Goal: Transaction & Acquisition: Purchase product/service

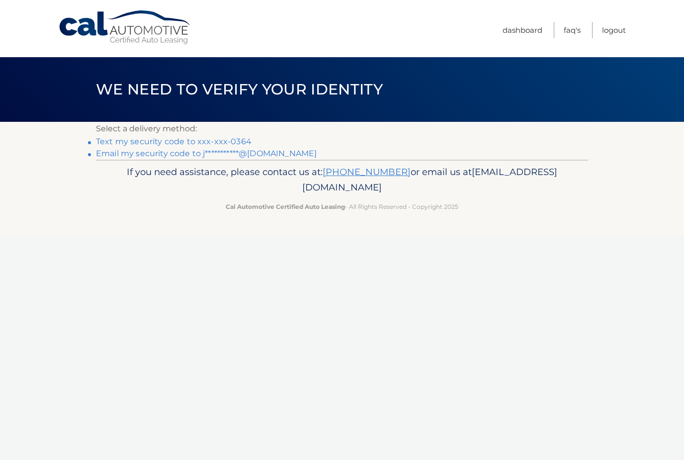
click at [165, 155] on link "**********" at bounding box center [206, 153] width 221 height 9
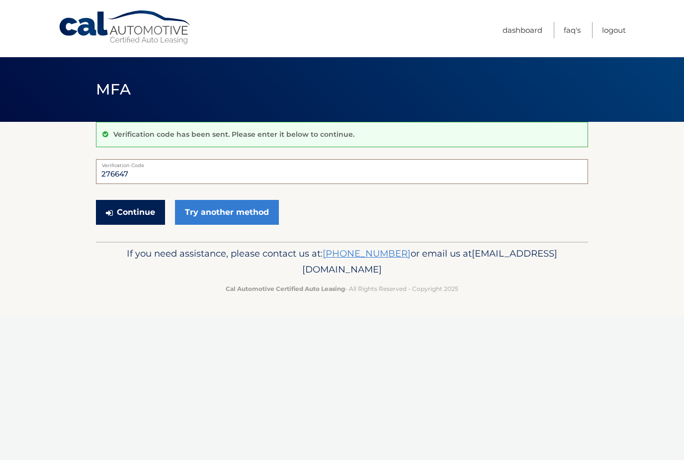
type input "276647"
click at [147, 218] on button "Continue" at bounding box center [130, 212] width 69 height 25
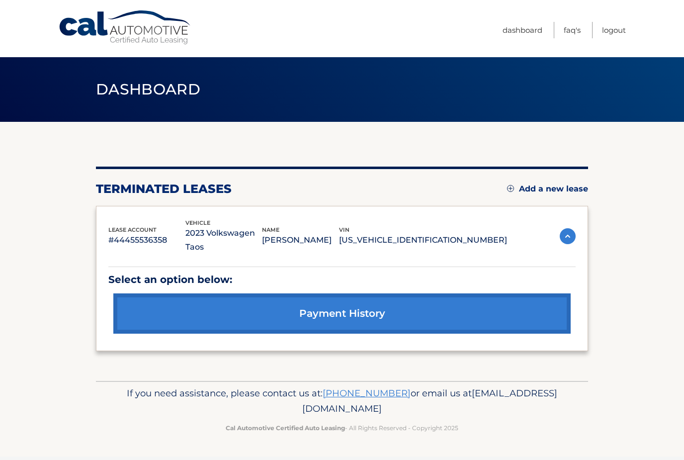
click at [569, 228] on img at bounding box center [568, 236] width 16 height 16
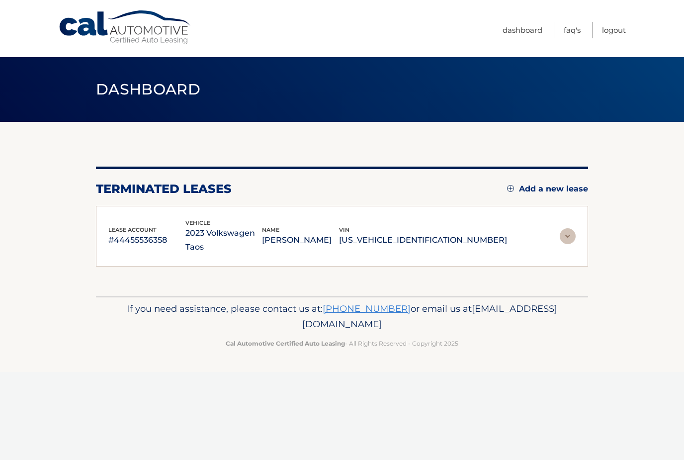
click at [572, 228] on img at bounding box center [568, 236] width 16 height 16
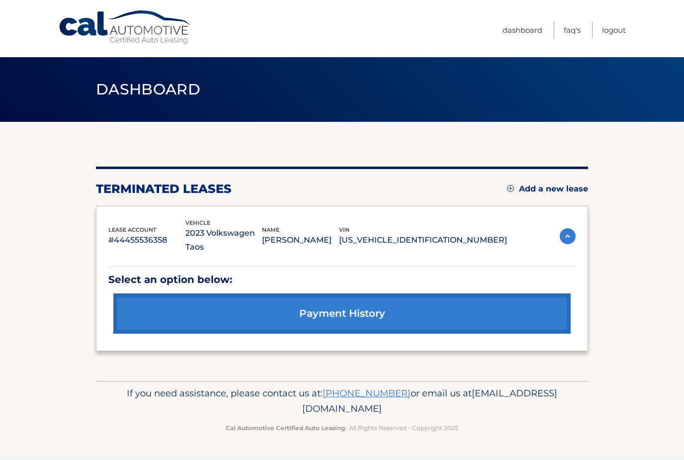
click at [525, 297] on link "payment history" at bounding box center [341, 313] width 457 height 40
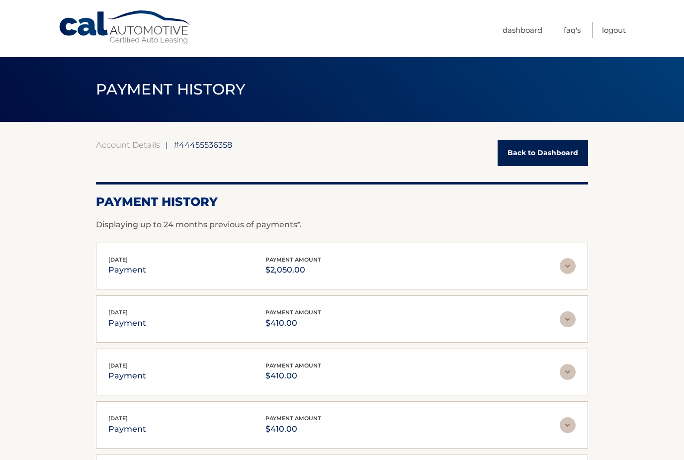
click at [478, 295] on div "Sep 02, 2025 payment payment amount $410.00 Late Charges $0.00 Miscelleneous Ch…" at bounding box center [342, 318] width 492 height 47
click at [566, 266] on img at bounding box center [568, 266] width 16 height 16
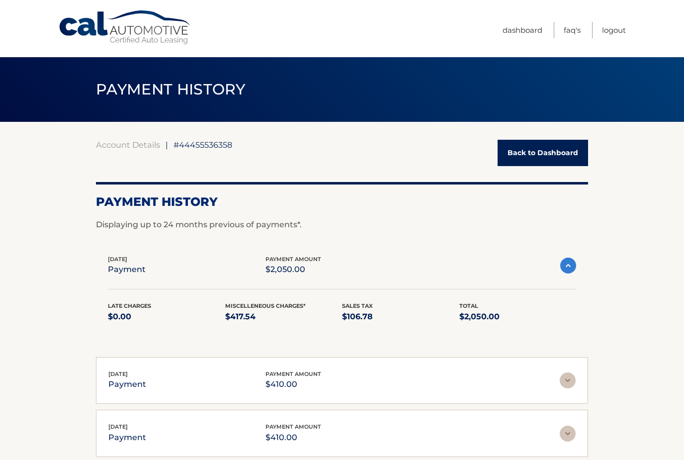
click at [567, 266] on img at bounding box center [568, 265] width 16 height 16
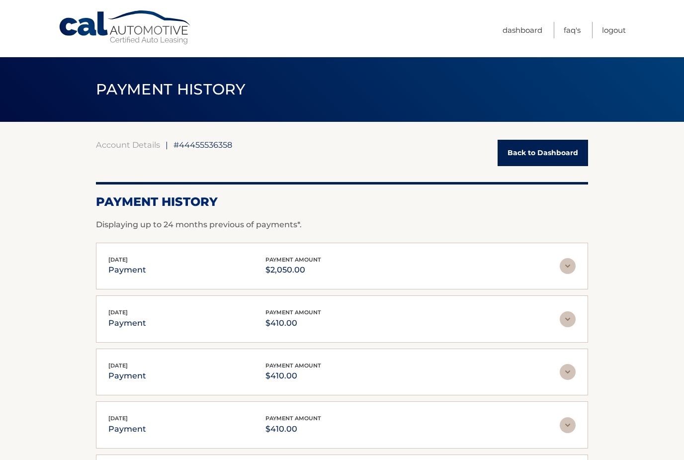
click at [563, 150] on link "Back to Dashboard" at bounding box center [543, 153] width 90 height 26
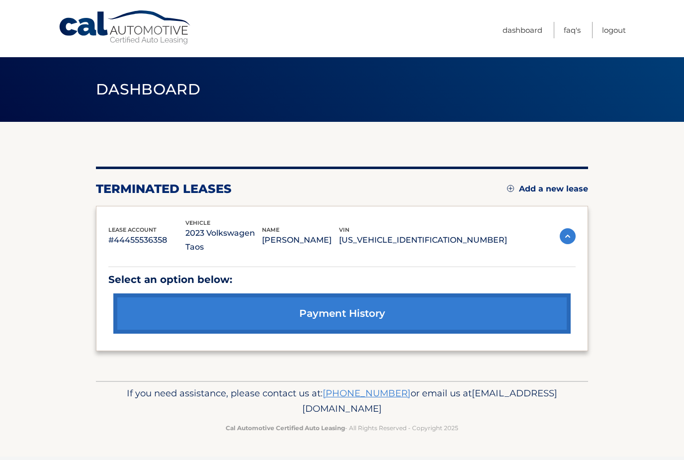
click at [572, 185] on link "Add a new lease" at bounding box center [547, 189] width 81 height 10
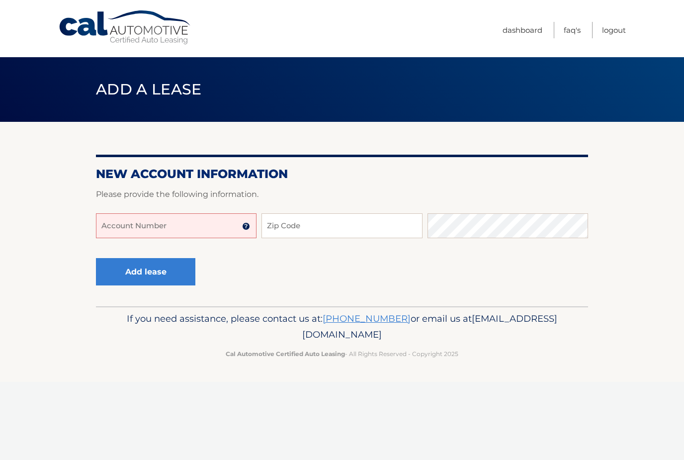
click at [172, 227] on input "Account Number" at bounding box center [176, 225] width 161 height 25
type input "44456008276"
click at [326, 226] on input "Zip Code" at bounding box center [341, 225] width 161 height 25
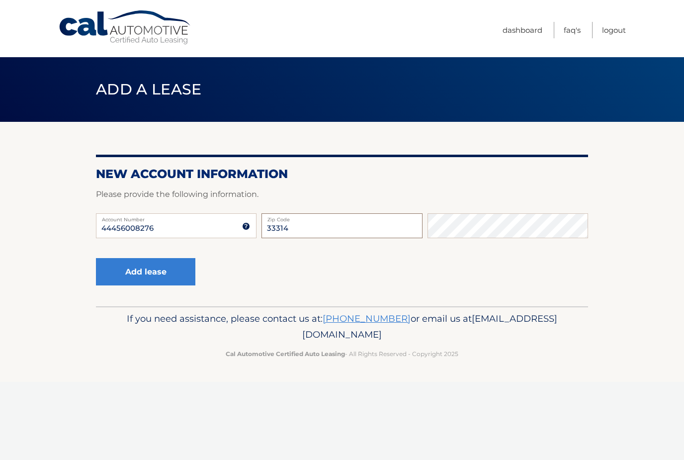
type input "33314"
click at [171, 283] on button "Add lease" at bounding box center [145, 271] width 99 height 27
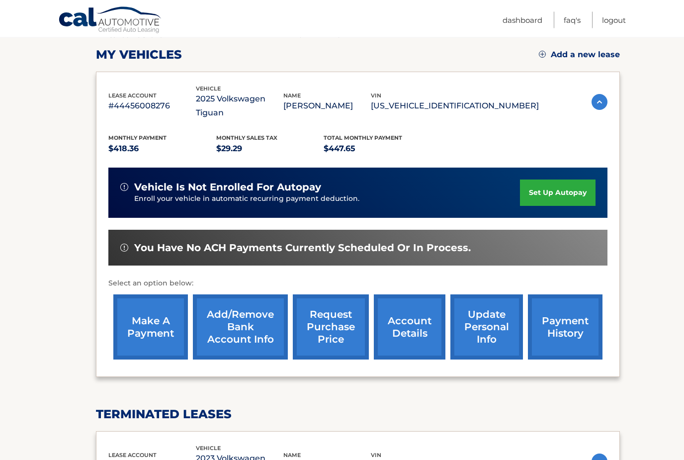
scroll to position [134, 0]
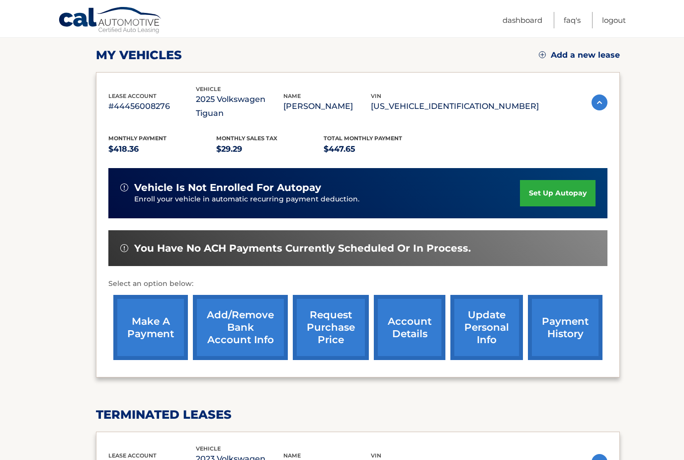
click at [574, 180] on link "set up autopay" at bounding box center [558, 193] width 76 height 26
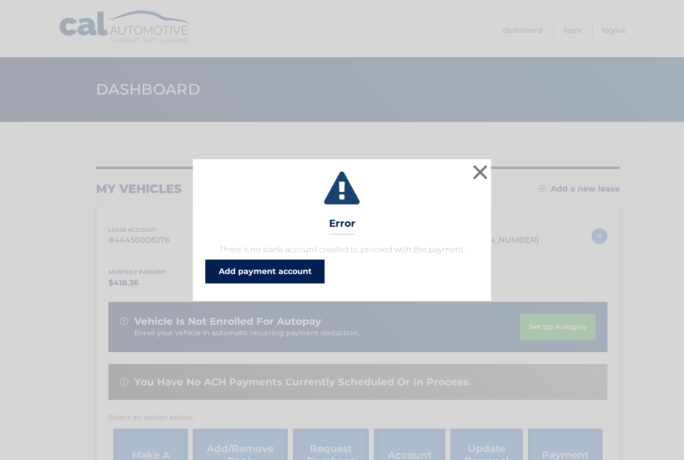
click at [295, 266] on link "Add payment account" at bounding box center [264, 271] width 119 height 24
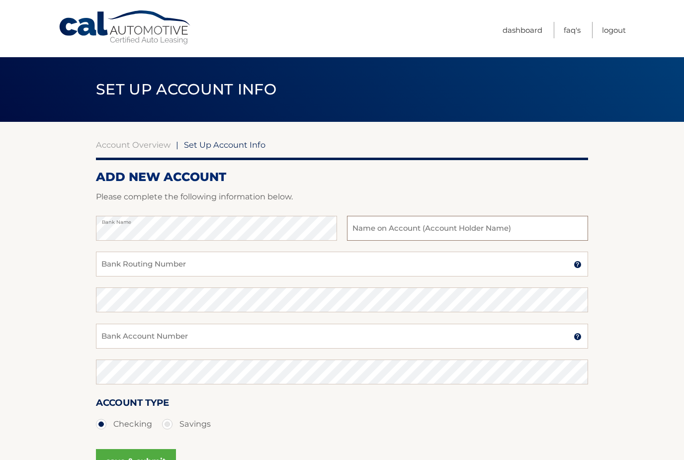
click at [480, 230] on input "text" at bounding box center [467, 228] width 241 height 25
type input "D"
type input "Diana galvis"
click at [190, 265] on input "Bank Routing Number" at bounding box center [342, 264] width 492 height 25
type input "267084131"
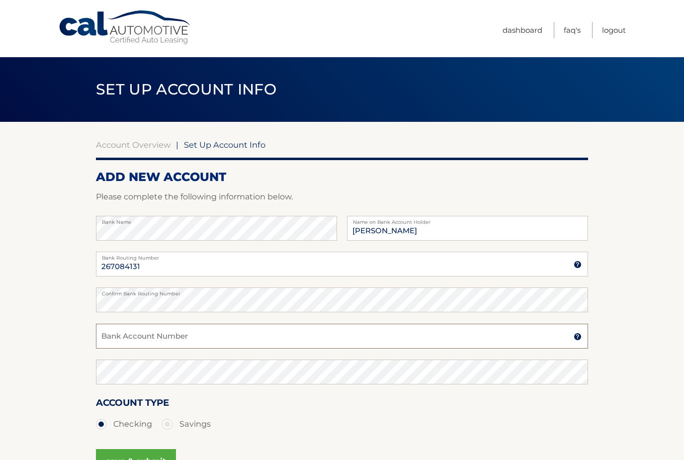
click at [210, 336] on input "Bank Account Number" at bounding box center [342, 336] width 492 height 25
type input "719921283"
click at [652, 348] on section "Account Overview | Set Up Account Info ADD NEW ACCOUNT Please complete the foll…" at bounding box center [342, 311] width 684 height 379
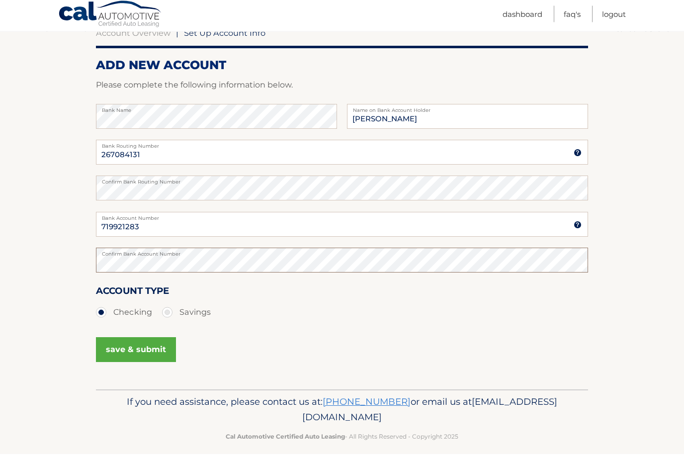
scroll to position [115, 0]
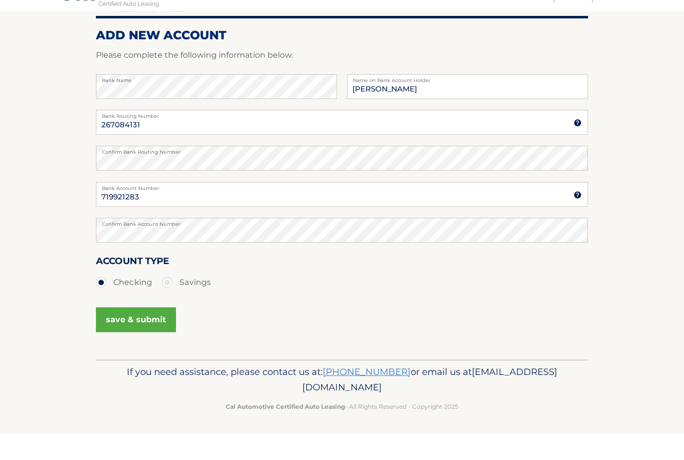
click at [159, 334] on button "save & submit" at bounding box center [136, 346] width 80 height 25
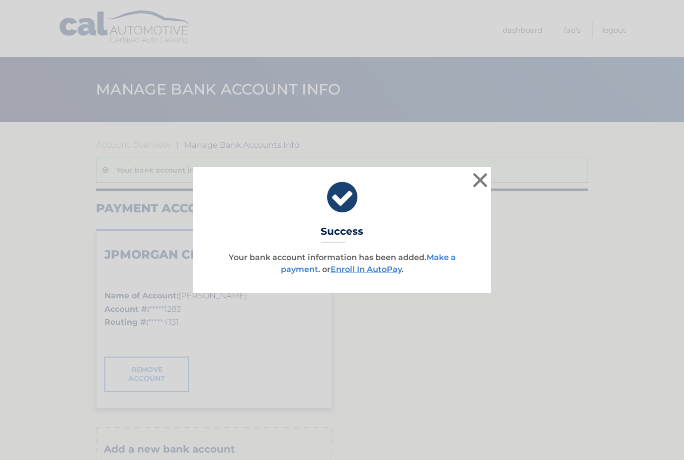
click at [452, 255] on link "Make a payment" at bounding box center [368, 263] width 175 height 21
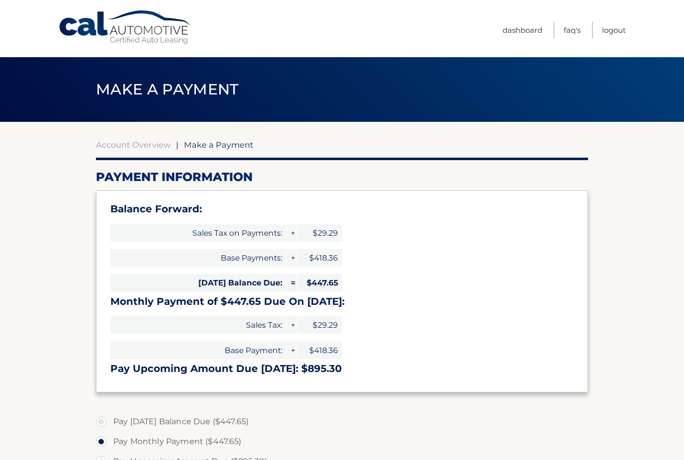
select select "ZjA4MmQ2N2QtOWFkMC00NDRjLTg2ZTMtZGNjNzIzYWQ0NGMx"
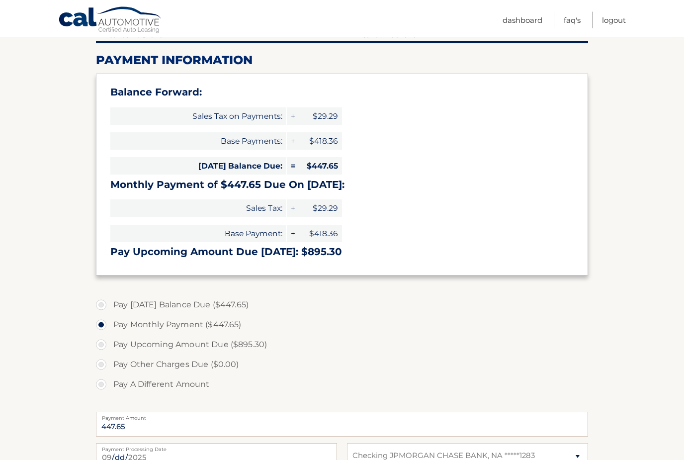
scroll to position [117, 0]
click at [103, 303] on label "Pay Today's Balance Due ($447.65)" at bounding box center [342, 305] width 492 height 20
click at [103, 303] on input "Pay Today's Balance Due ($447.65)" at bounding box center [105, 303] width 10 height 16
radio input "true"
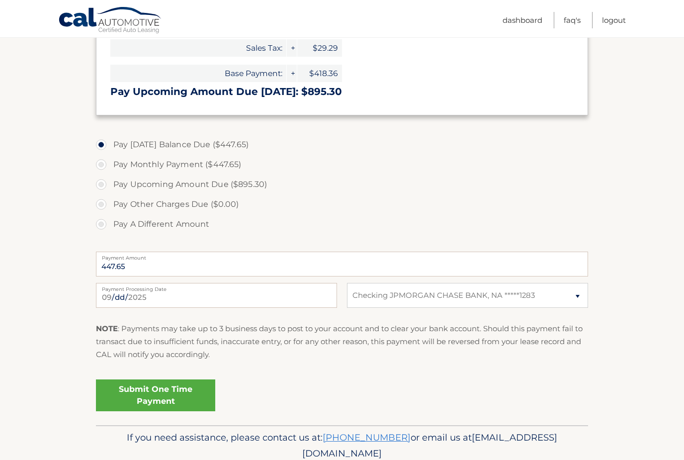
scroll to position [283, 0]
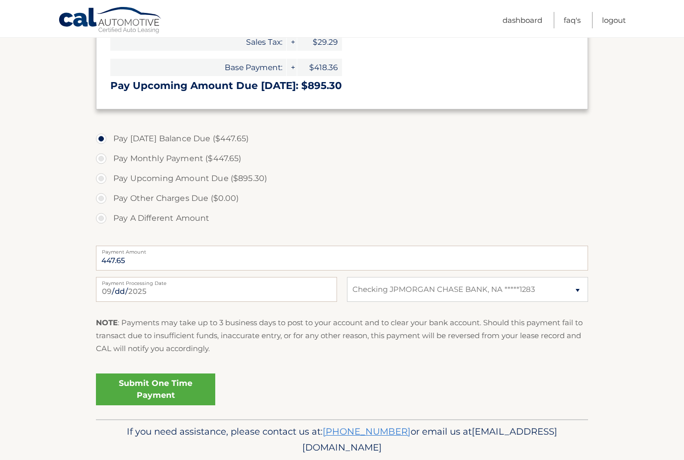
click at [175, 388] on link "Submit One Time Payment" at bounding box center [155, 389] width 119 height 32
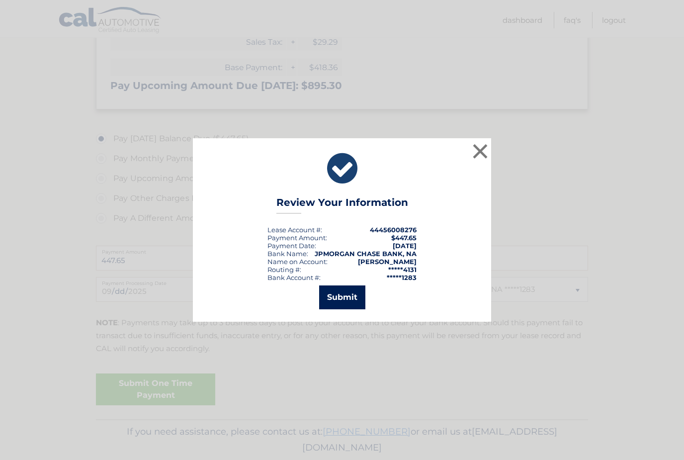
click at [357, 309] on button "Submit" at bounding box center [342, 297] width 46 height 24
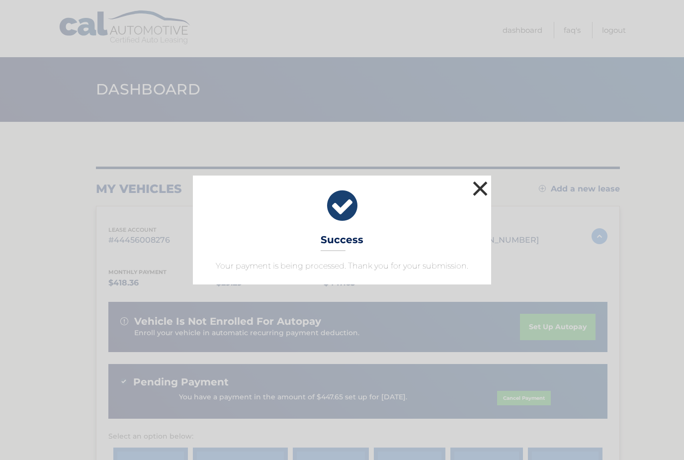
click at [479, 195] on button "×" at bounding box center [480, 188] width 20 height 20
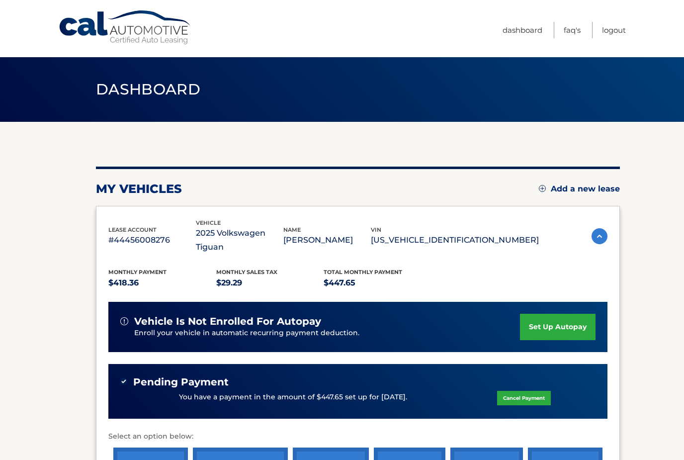
click at [598, 229] on img at bounding box center [600, 236] width 16 height 16
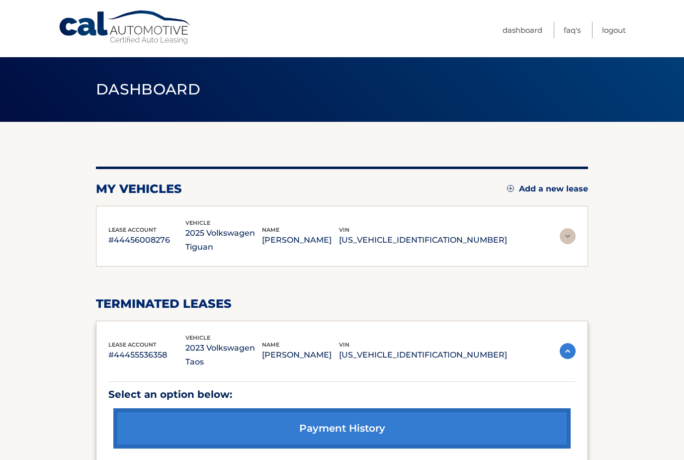
click at [566, 343] on img at bounding box center [568, 351] width 16 height 16
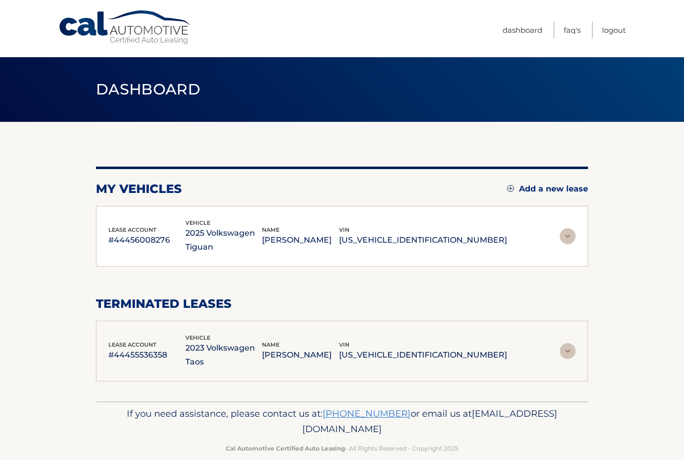
click at [568, 345] on img at bounding box center [568, 351] width 16 height 16
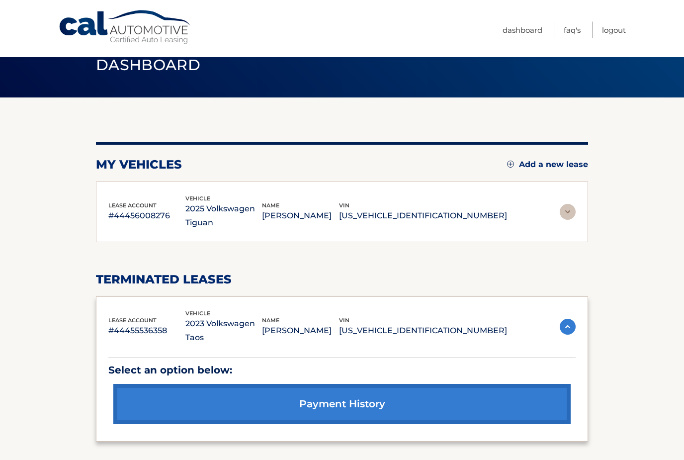
scroll to position [54, 0]
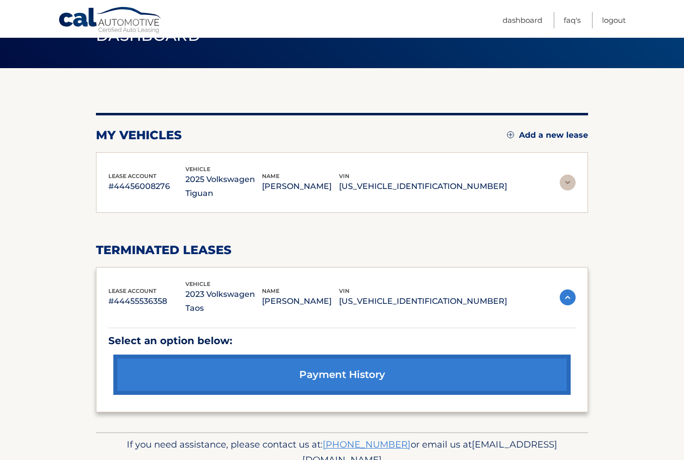
click at [448, 357] on link "payment history" at bounding box center [341, 374] width 457 height 40
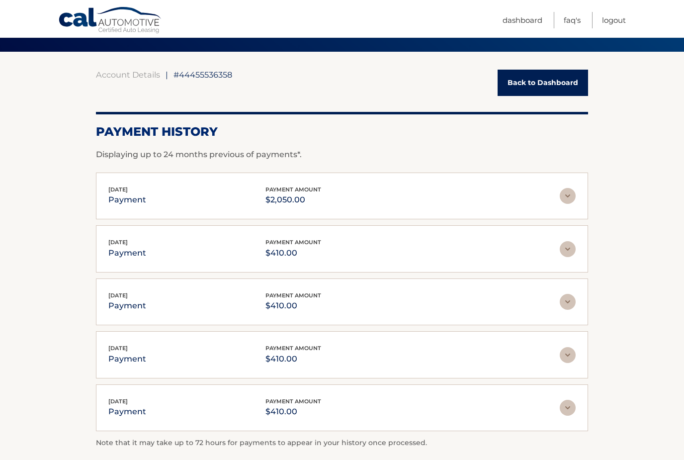
scroll to position [70, 0]
click at [549, 78] on link "Back to Dashboard" at bounding box center [543, 83] width 90 height 26
